Goal: Transaction & Acquisition: Purchase product/service

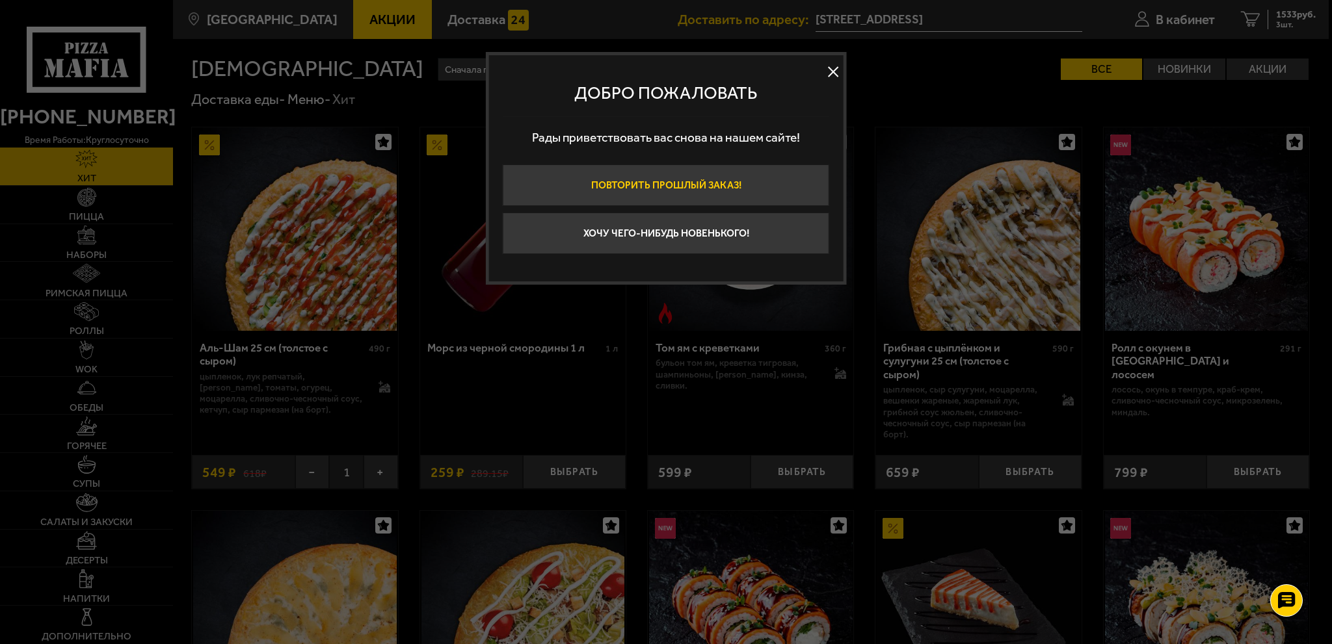
click at [743, 189] on button "Повторить прошлый заказ!" at bounding box center [666, 185] width 326 height 42
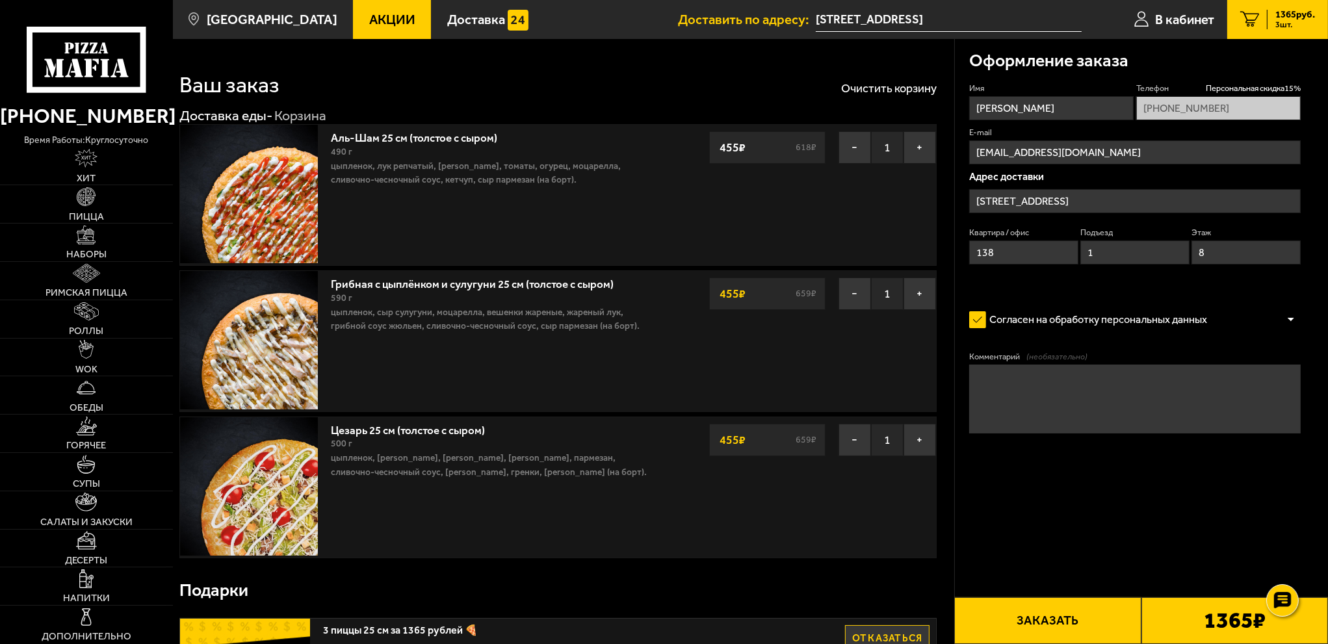
type input "[STREET_ADDRESS]"
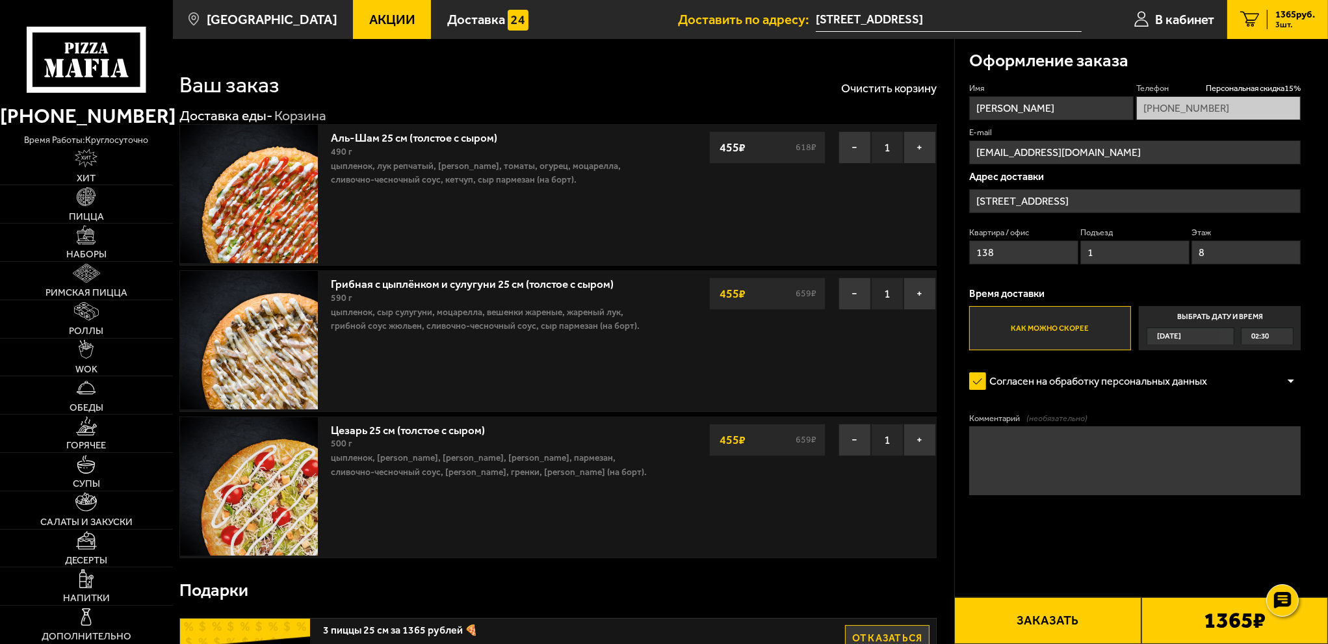
click at [1065, 627] on button "Заказать" at bounding box center [1047, 621] width 187 height 47
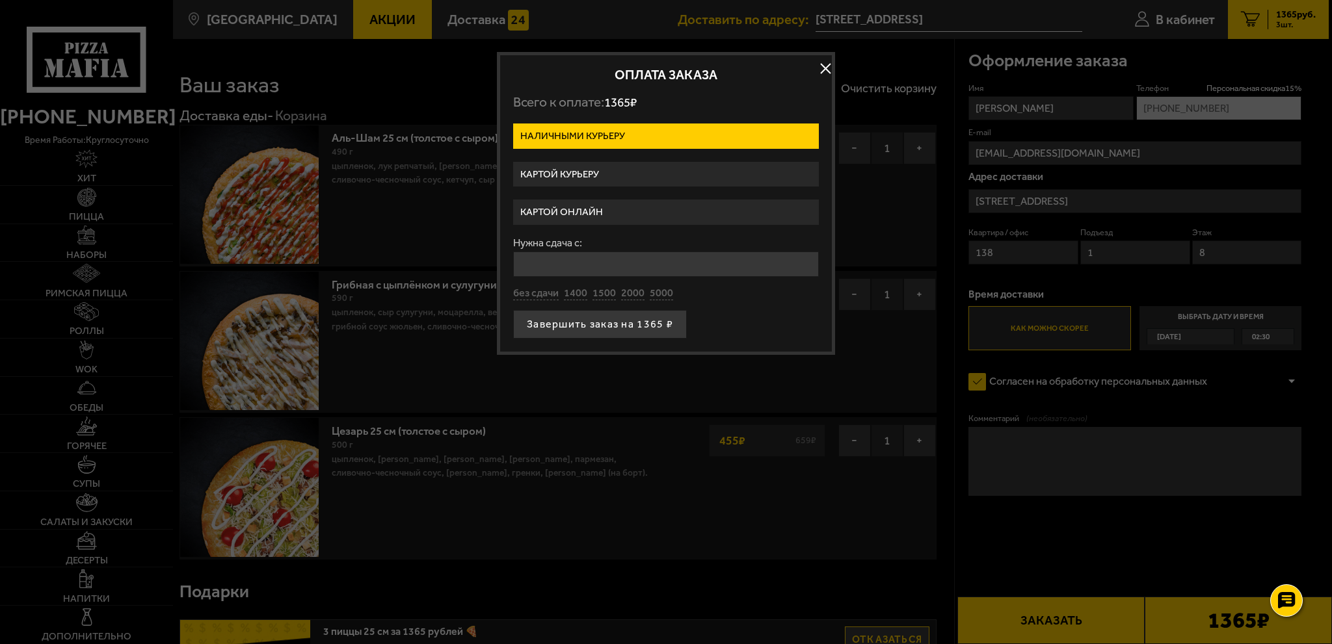
click at [596, 174] on label "Картой курьеру" at bounding box center [666, 174] width 306 height 25
click at [0, 0] on input "Картой курьеру" at bounding box center [0, 0] width 0 height 0
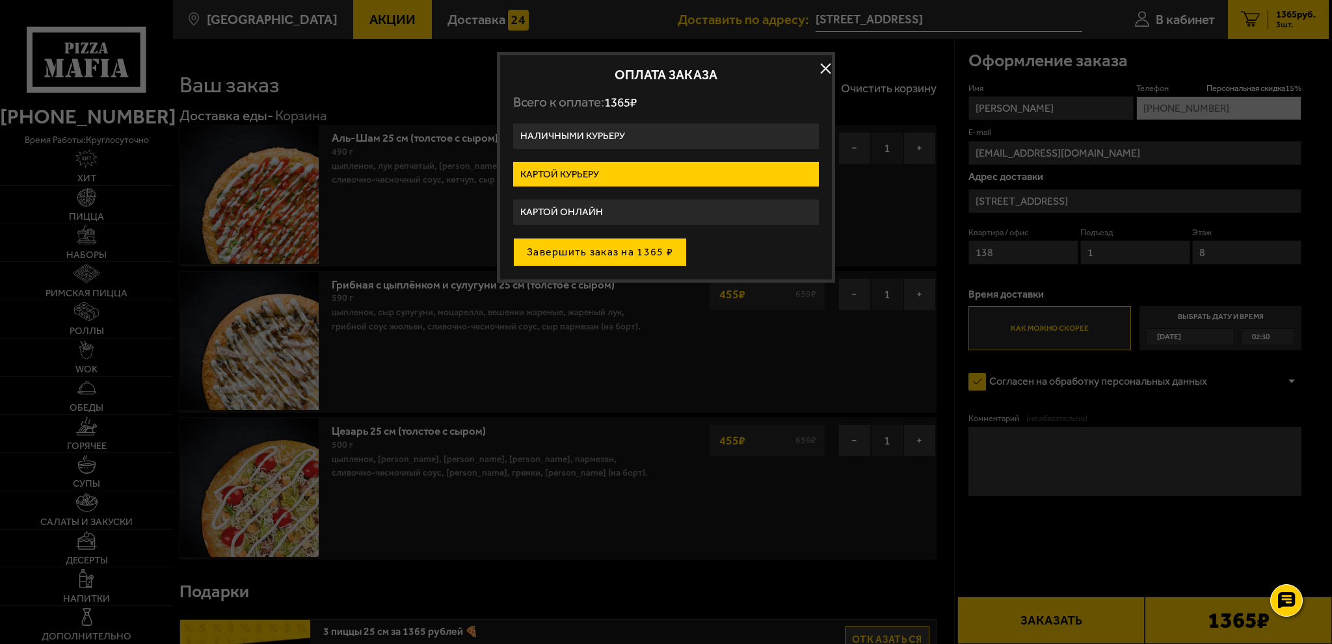
click at [594, 256] on button "Завершить заказ на 1365 ₽" at bounding box center [600, 252] width 174 height 29
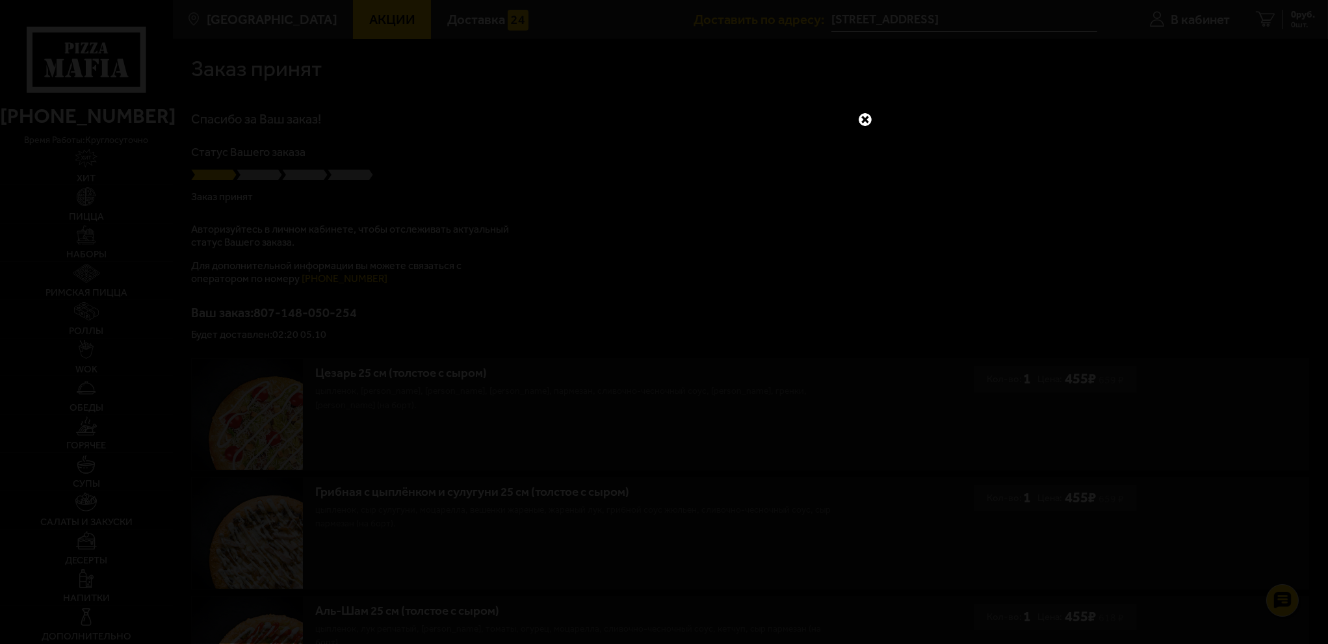
click at [866, 124] on link at bounding box center [865, 119] width 17 height 17
